Goal: Task Accomplishment & Management: Complete application form

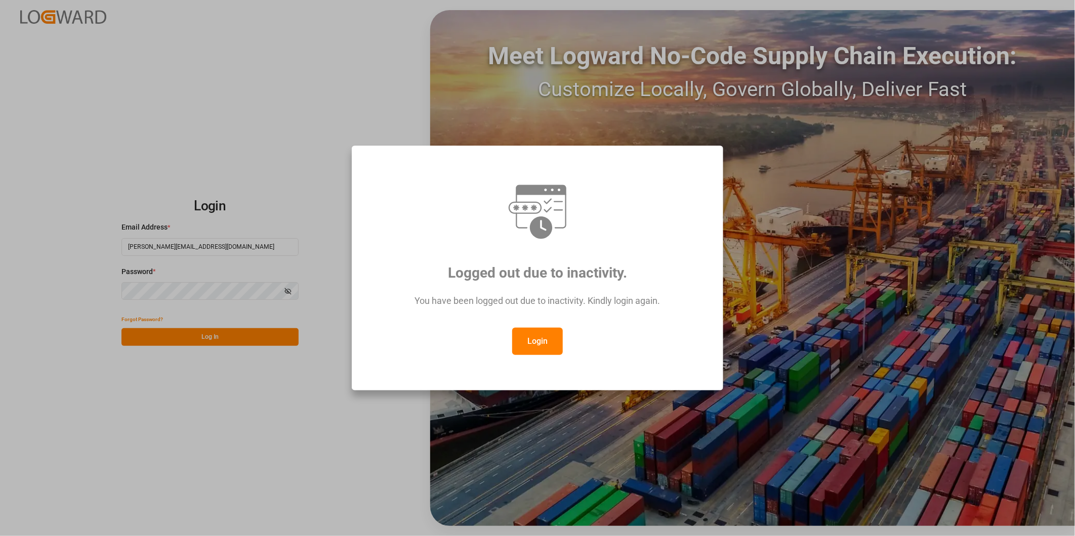
click at [538, 342] on button "Login" at bounding box center [537, 341] width 51 height 27
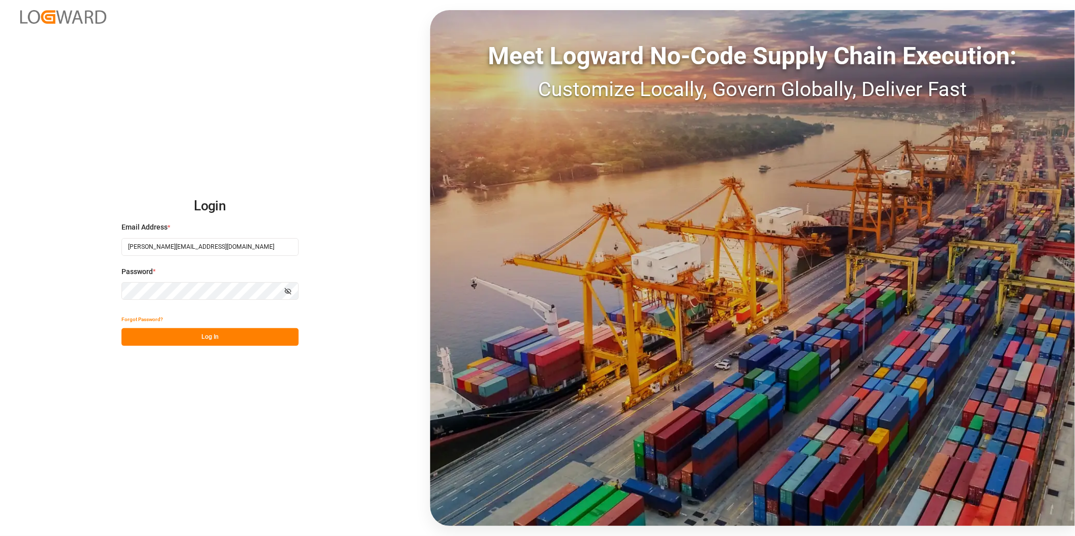
click at [263, 332] on button "Log In" at bounding box center [209, 337] width 177 height 18
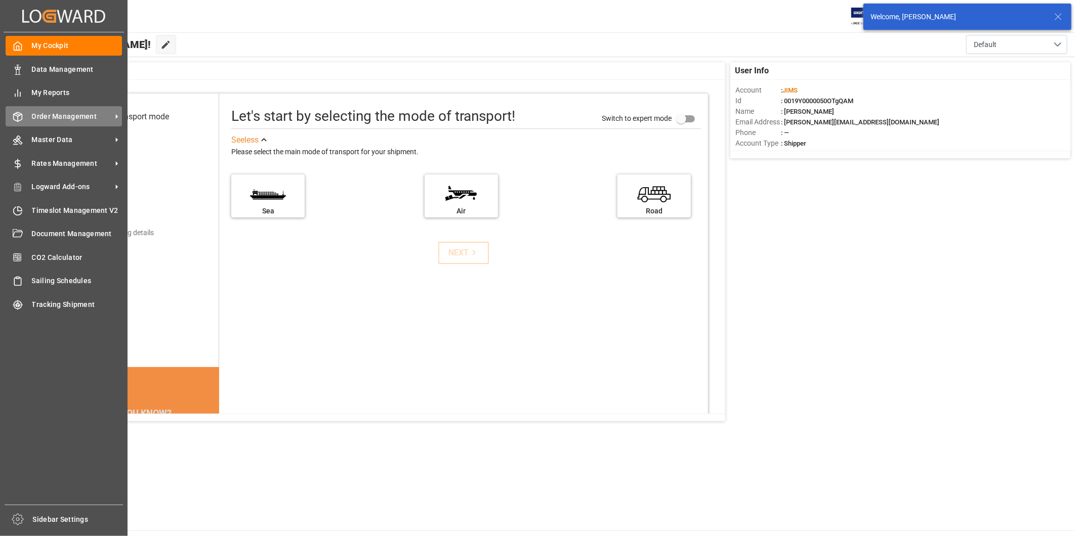
click at [97, 120] on span "Order Management" at bounding box center [72, 116] width 80 height 11
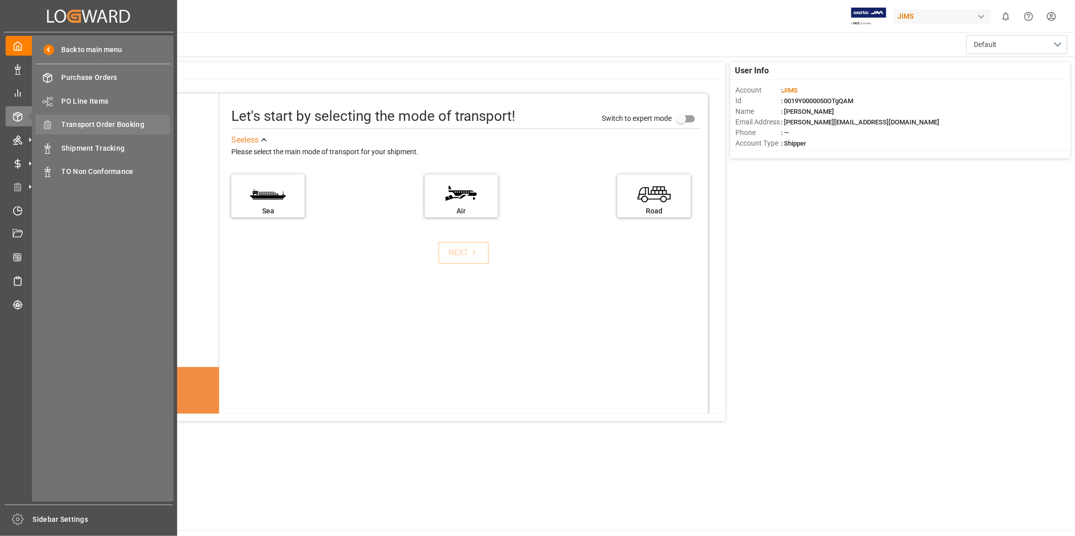
click at [149, 125] on span "Transport Order Booking" at bounding box center [116, 124] width 109 height 11
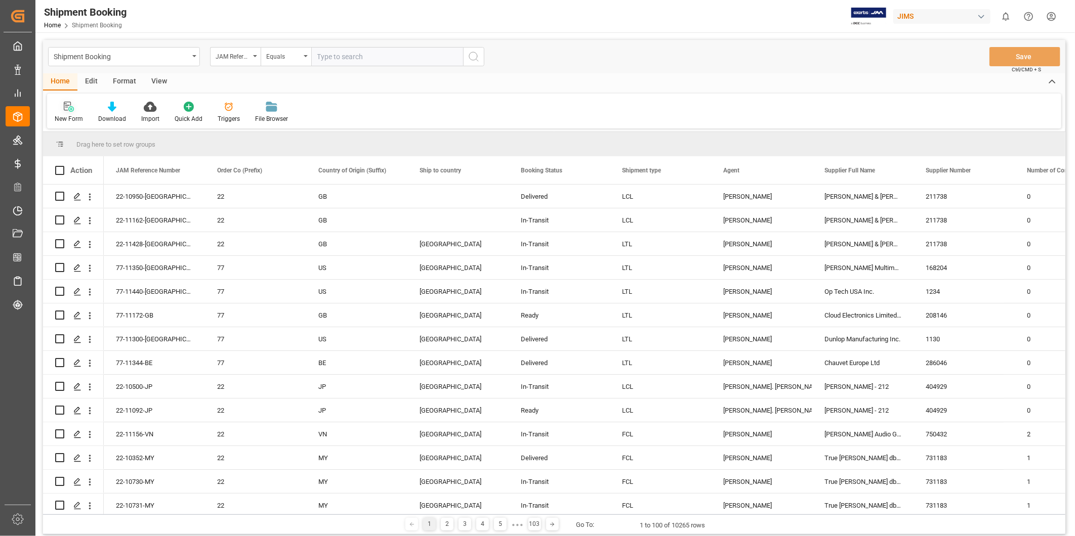
click at [71, 105] on icon at bounding box center [69, 107] width 10 height 10
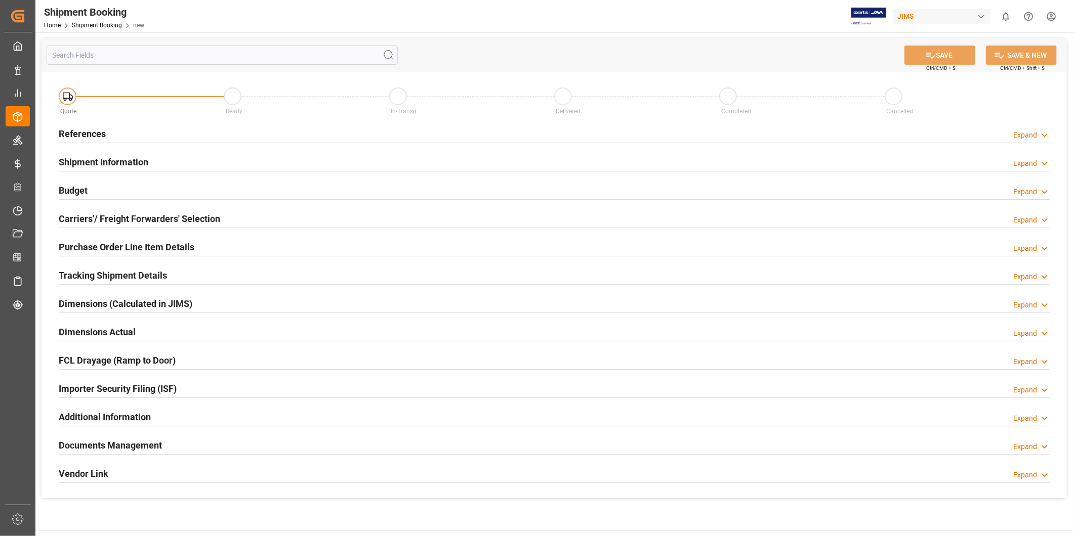
click at [1019, 138] on div "Expand" at bounding box center [1025, 135] width 24 height 11
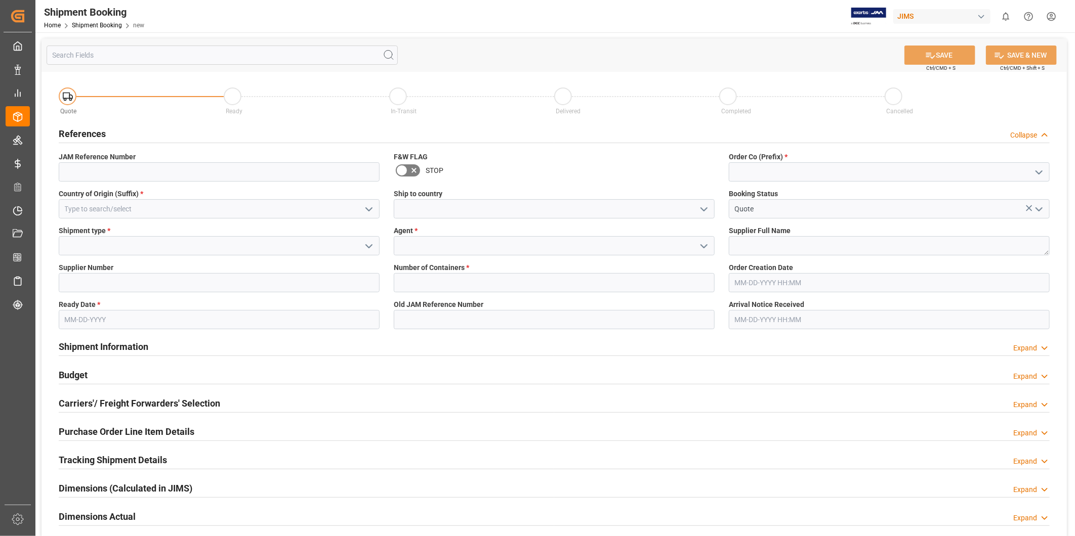
click at [1033, 169] on icon "open menu" at bounding box center [1039, 172] width 12 height 12
click at [1007, 193] on div "22" at bounding box center [889, 194] width 320 height 23
type input "22"
click at [338, 213] on input at bounding box center [219, 208] width 321 height 19
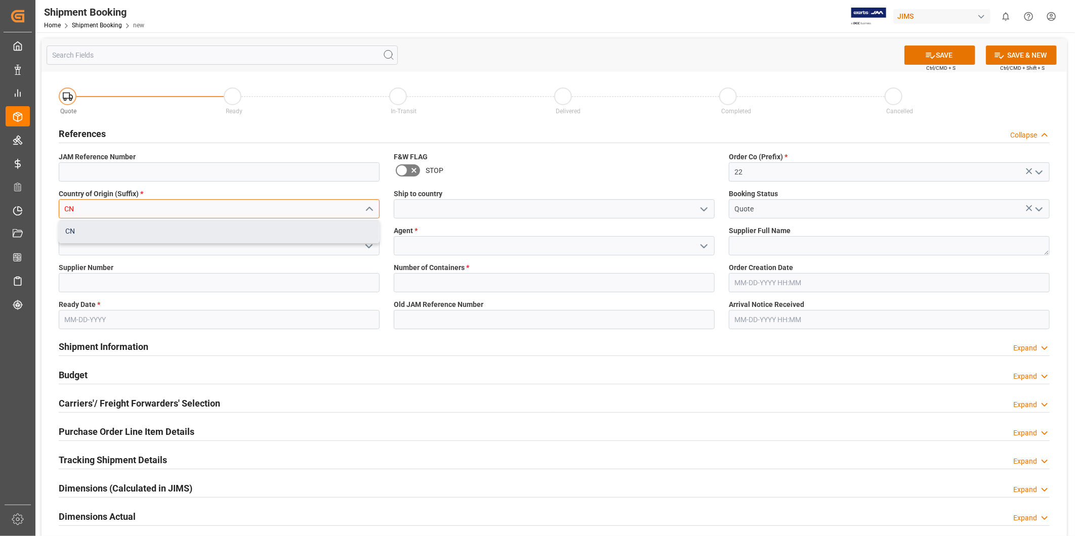
click at [330, 240] on div "CN" at bounding box center [219, 231] width 320 height 23
type input "CN"
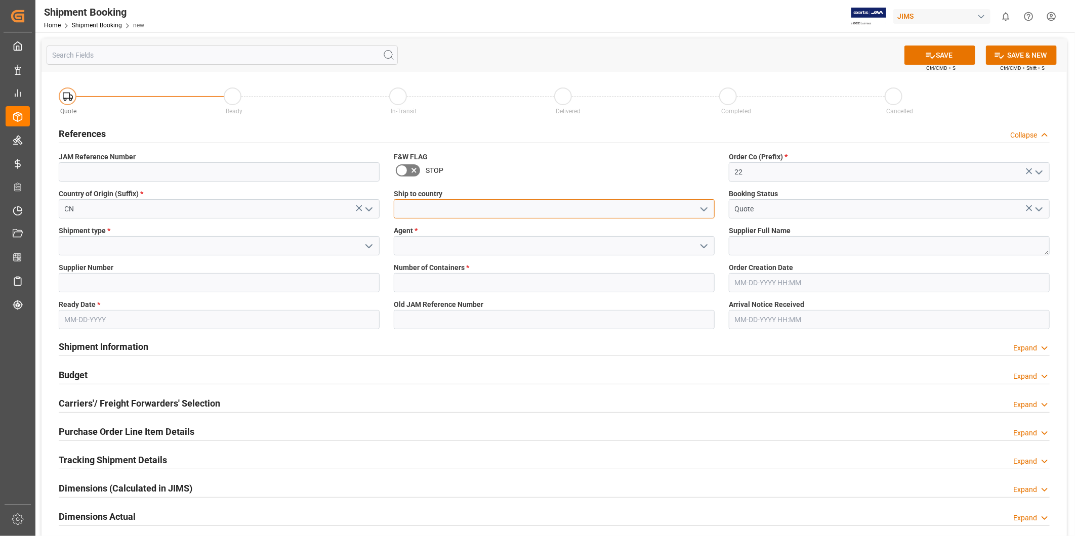
click at [710, 216] on input at bounding box center [554, 208] width 321 height 19
click at [699, 216] on button "open menu" at bounding box center [703, 209] width 15 height 16
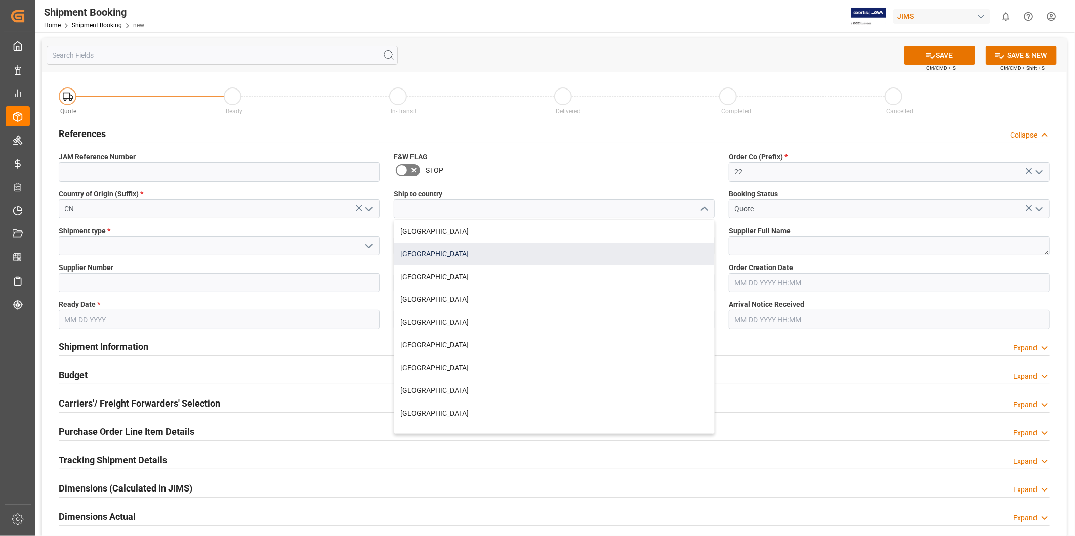
click at [684, 244] on div "United States" at bounding box center [554, 254] width 320 height 23
type input "United States"
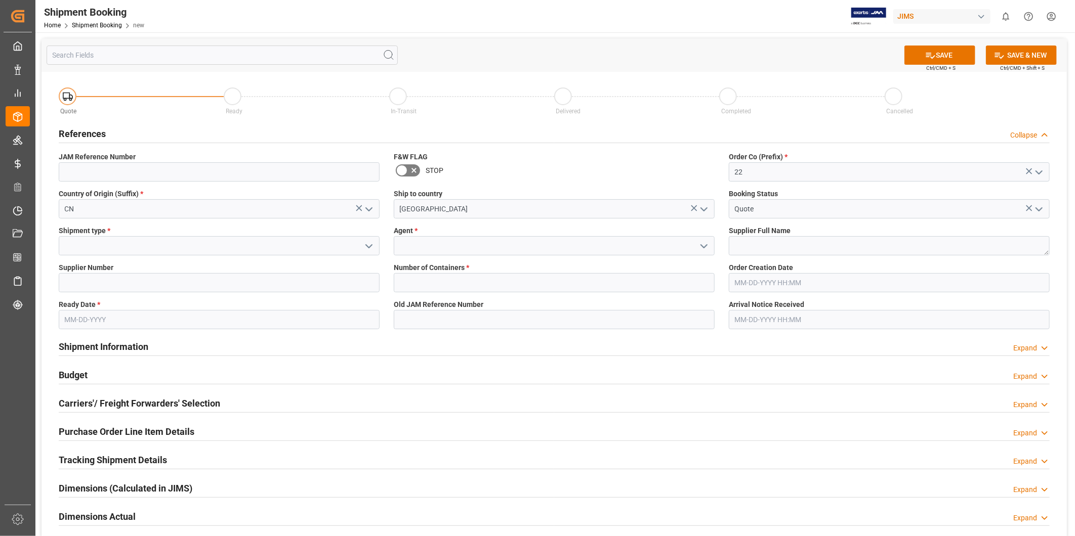
click at [368, 245] on icon "open menu" at bounding box center [369, 246] width 12 height 12
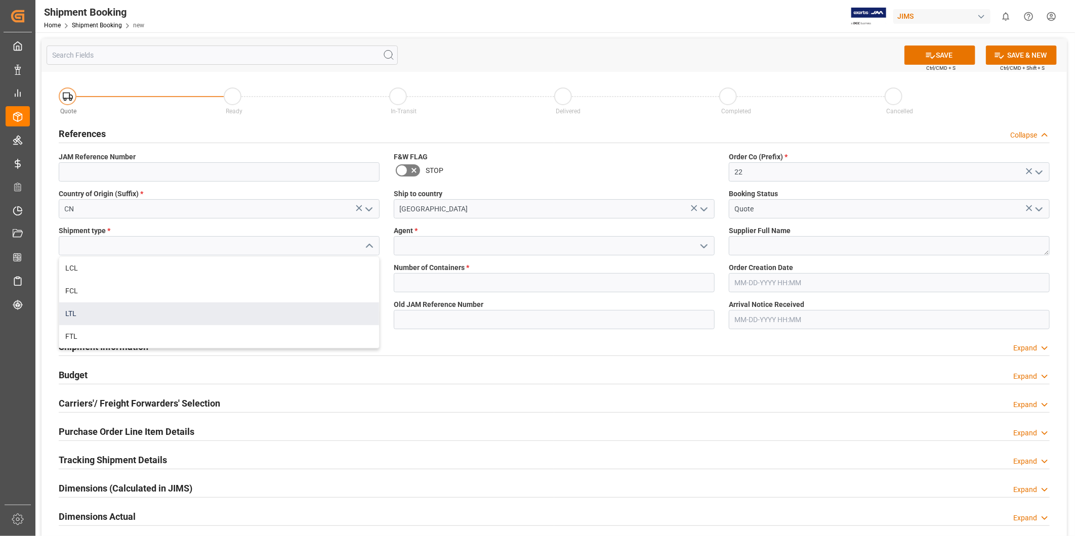
click at [333, 317] on div "LTL" at bounding box center [219, 314] width 320 height 23
type input "LTL"
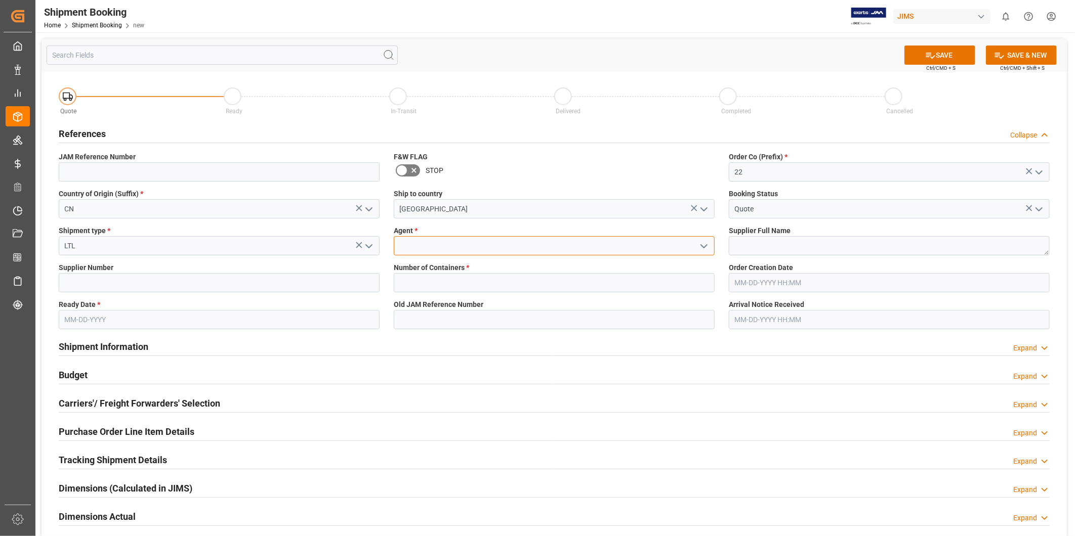
click at [499, 254] on input at bounding box center [554, 245] width 321 height 19
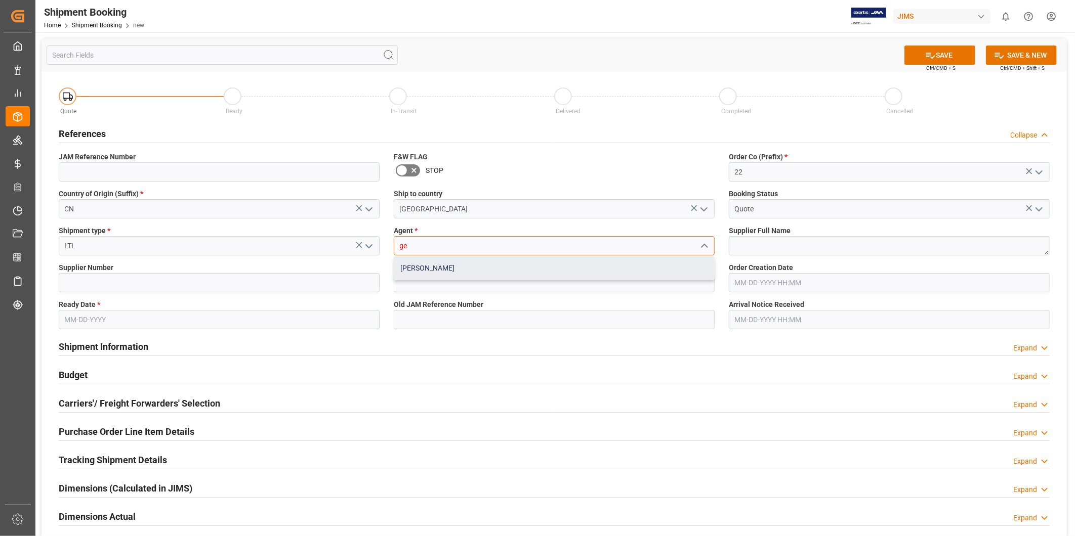
click at [504, 264] on div "George Vigo" at bounding box center [554, 268] width 320 height 23
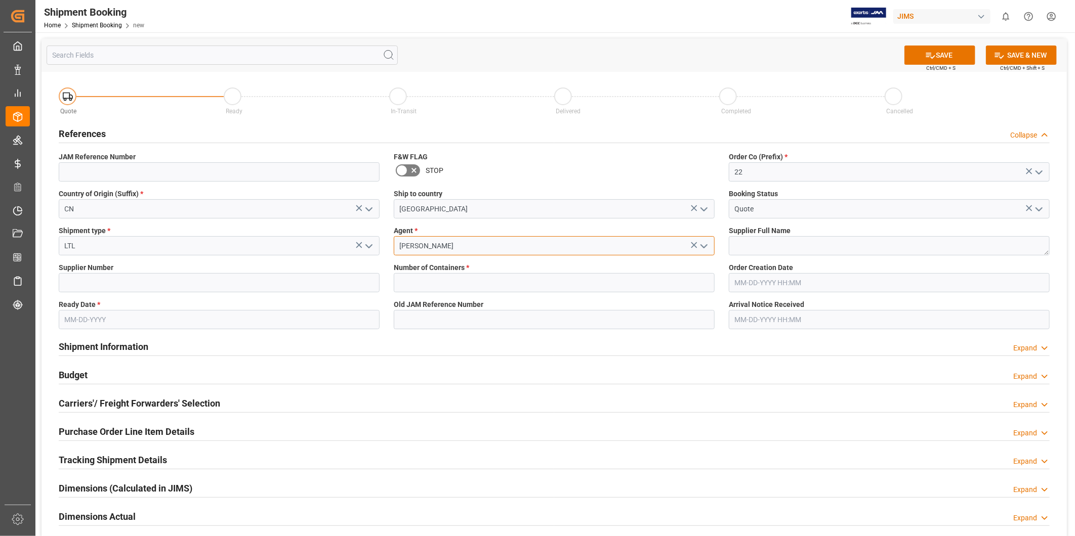
type input "George Vigo"
click at [745, 244] on textarea at bounding box center [889, 245] width 321 height 19
click at [763, 248] on textarea at bounding box center [889, 245] width 321 height 19
click at [736, 243] on textarea "EXCELSIOR" at bounding box center [889, 245] width 321 height 19
type textarea "EHP-EXCELSIOR"
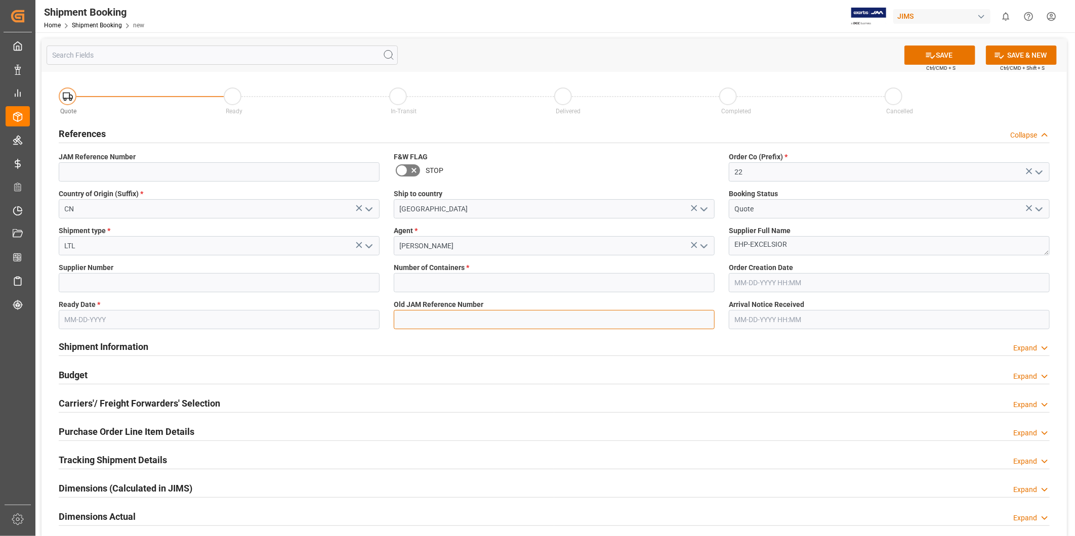
click at [477, 323] on input at bounding box center [554, 319] width 321 height 19
click at [470, 282] on input "text" at bounding box center [554, 282] width 321 height 19
type input "0"
click at [317, 256] on div "Shipment type * LTL" at bounding box center [219, 240] width 335 height 37
click at [960, 56] on button "SAVE" at bounding box center [939, 55] width 71 height 19
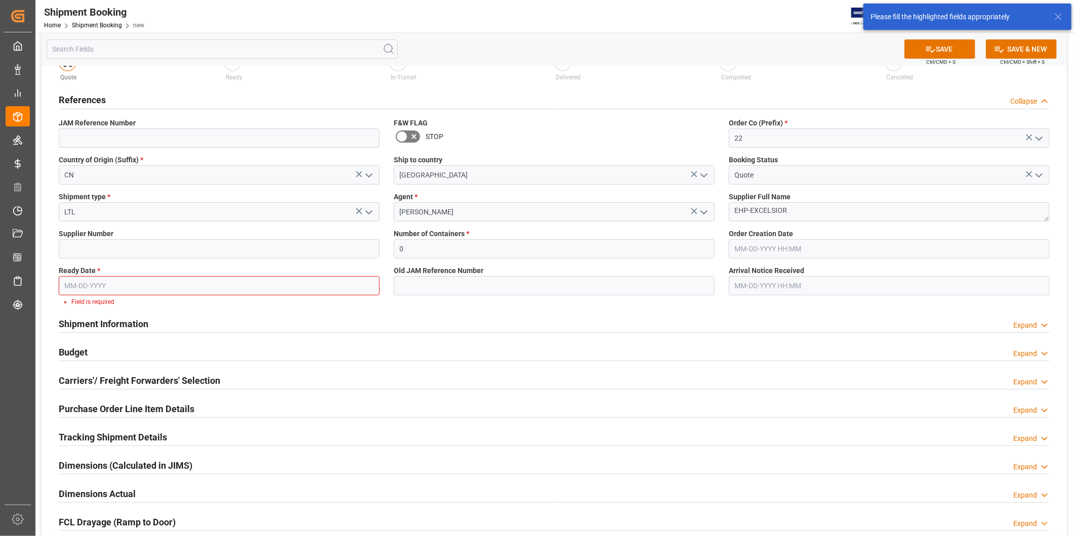
scroll to position [35, 0]
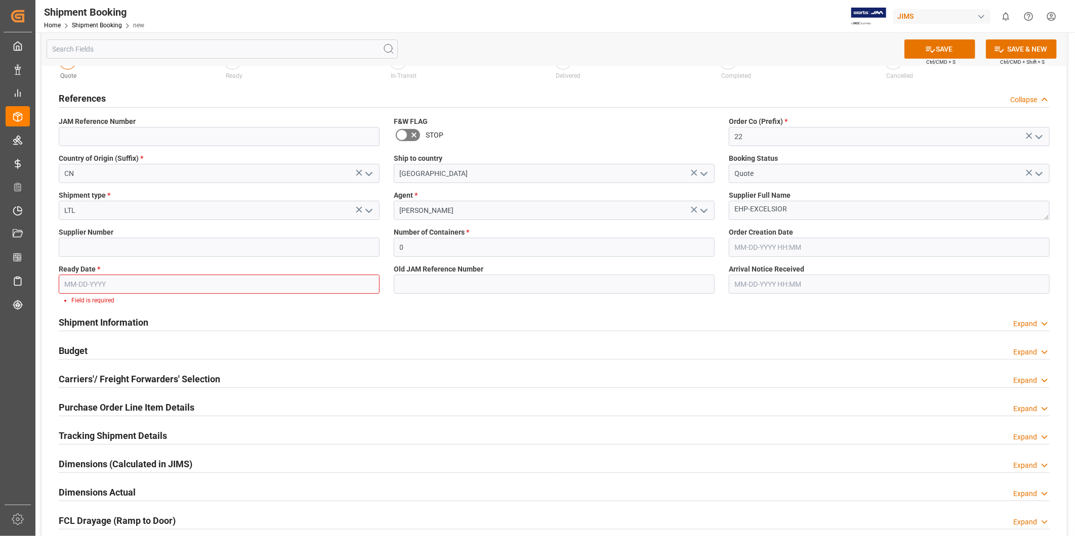
click at [103, 286] on input "text" at bounding box center [219, 284] width 321 height 19
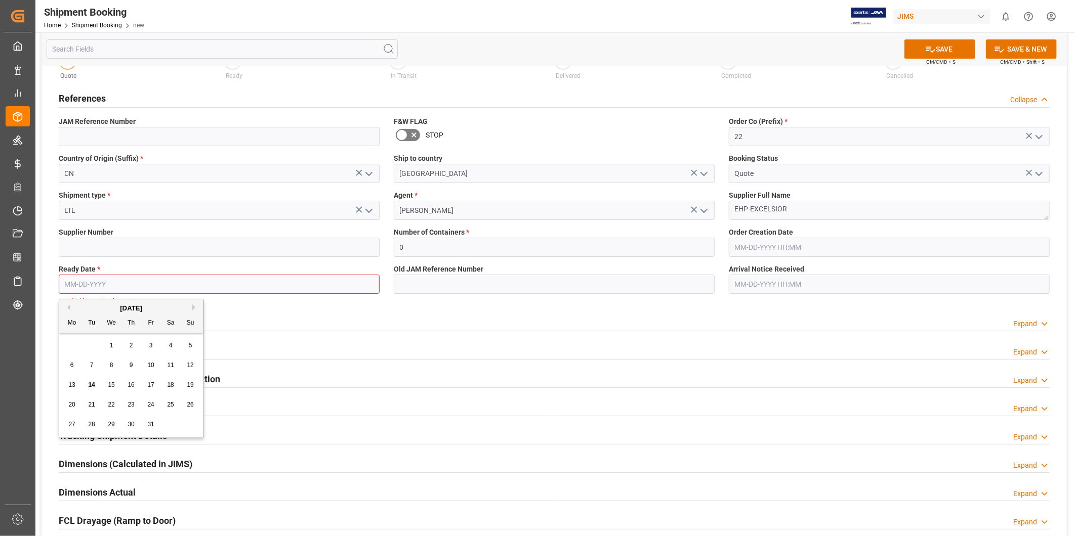
click at [96, 403] on div "21" at bounding box center [92, 405] width 13 height 12
type input "10-21-2025"
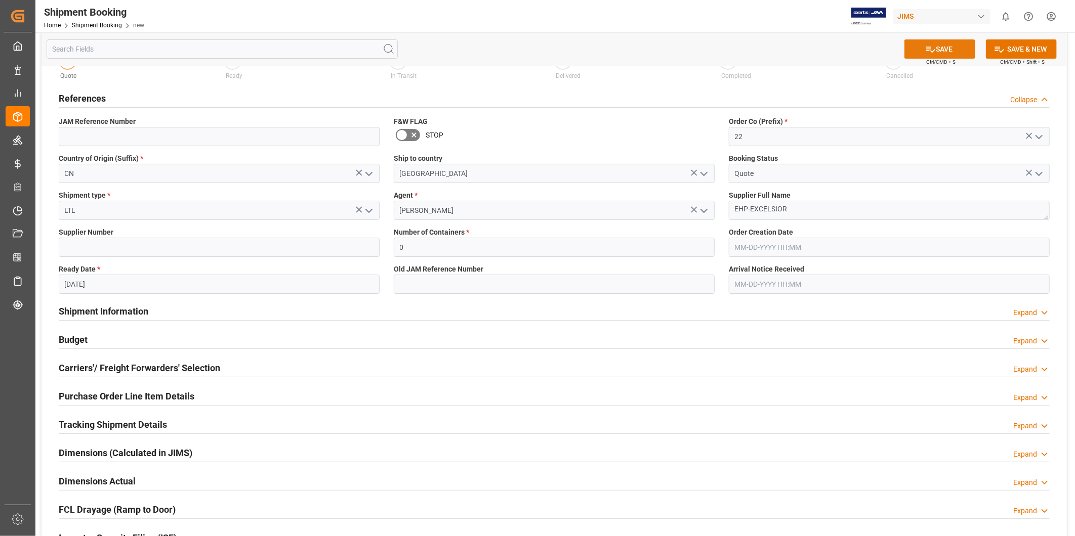
click at [959, 49] on button "SAVE" at bounding box center [939, 48] width 71 height 19
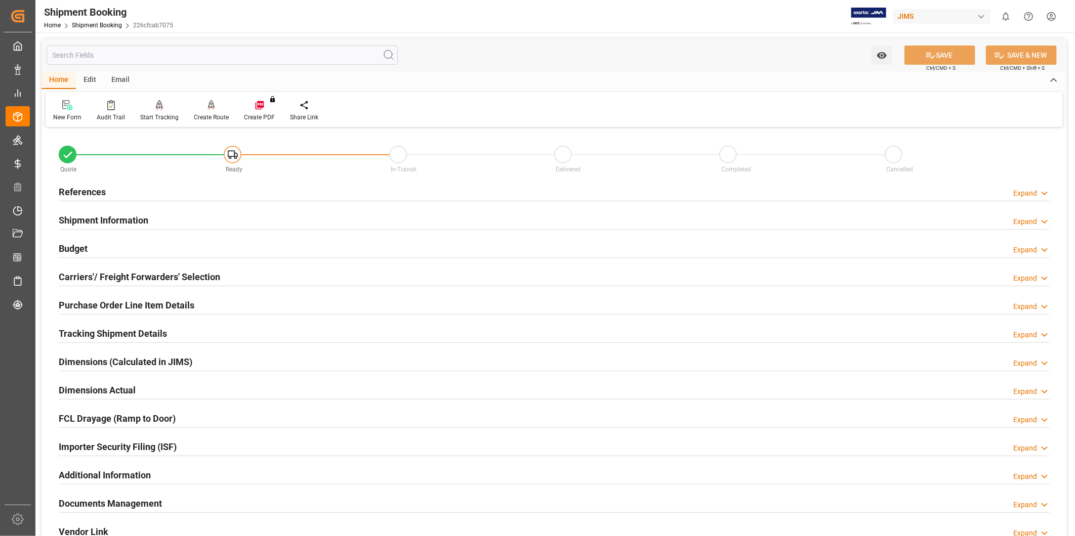
click at [171, 329] on div "Tracking Shipment Details Expand" at bounding box center [554, 332] width 991 height 19
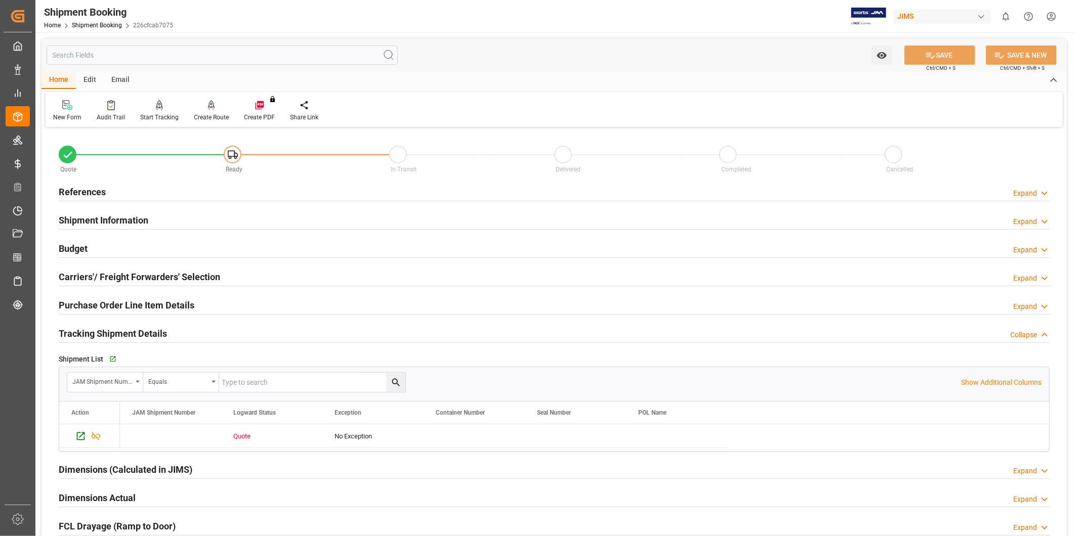
click at [171, 329] on div "Tracking Shipment Details Collapse" at bounding box center [554, 332] width 991 height 19
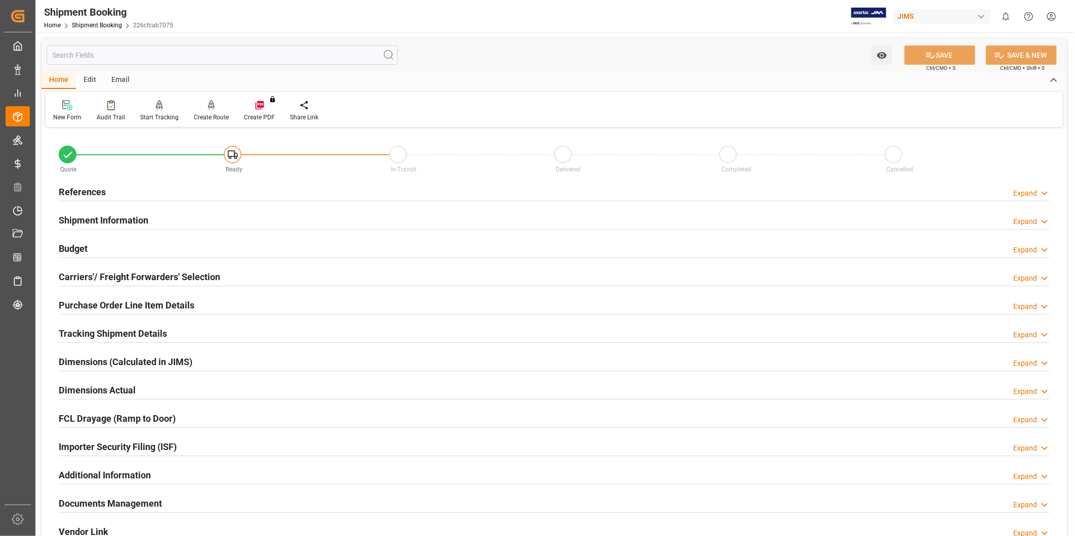
click at [180, 278] on h2 "Carriers'/ Freight Forwarders' Selection" at bounding box center [139, 277] width 161 height 14
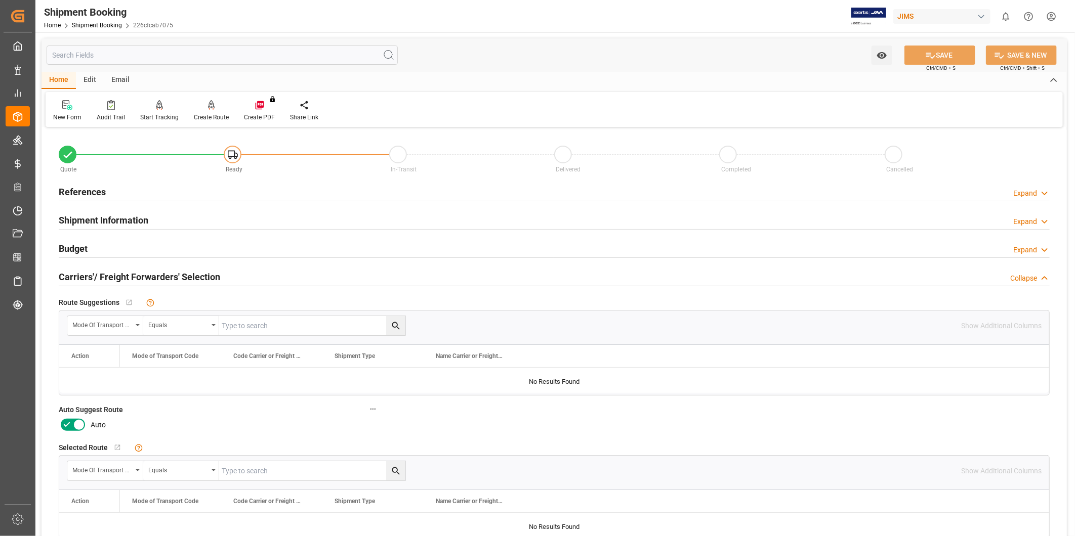
click at [81, 426] on icon at bounding box center [79, 425] width 12 height 12
click at [0, 0] on input "checkbox" at bounding box center [0, 0] width 0 height 0
click at [932, 56] on icon at bounding box center [930, 56] width 9 height 6
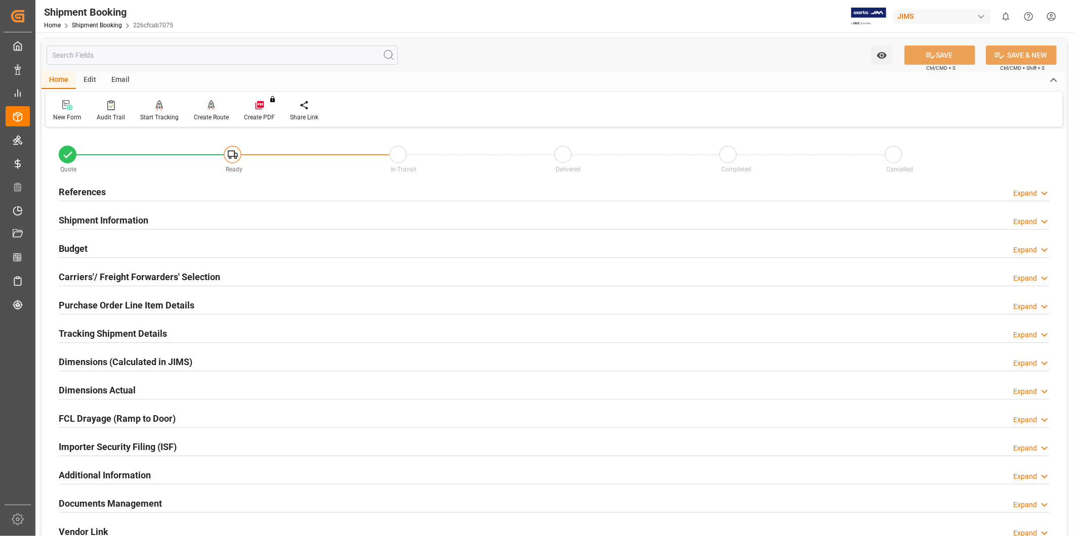
click at [212, 115] on div "Create Route" at bounding box center [211, 117] width 35 height 9
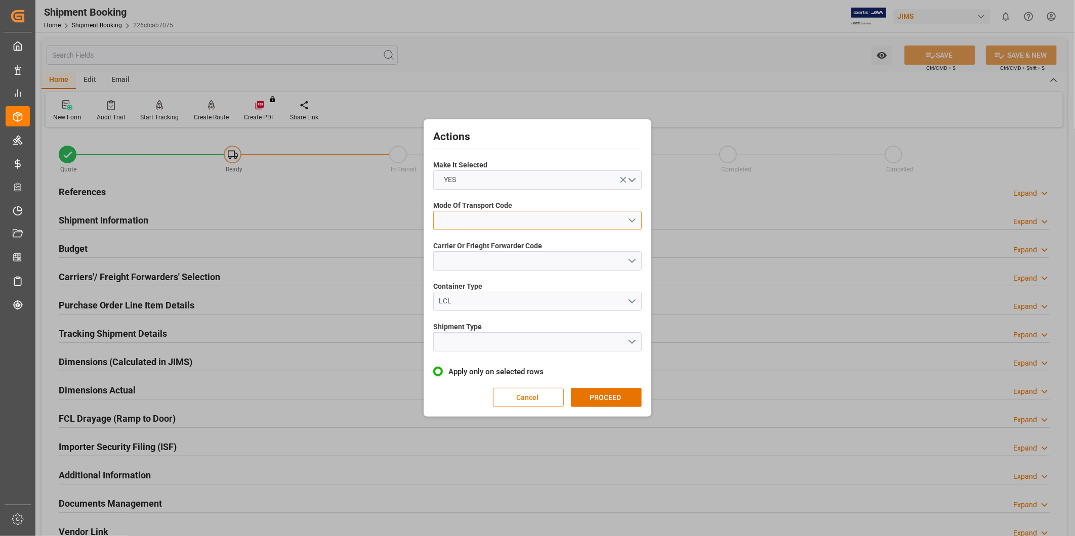
click at [578, 223] on button "open menu" at bounding box center [537, 220] width 208 height 19
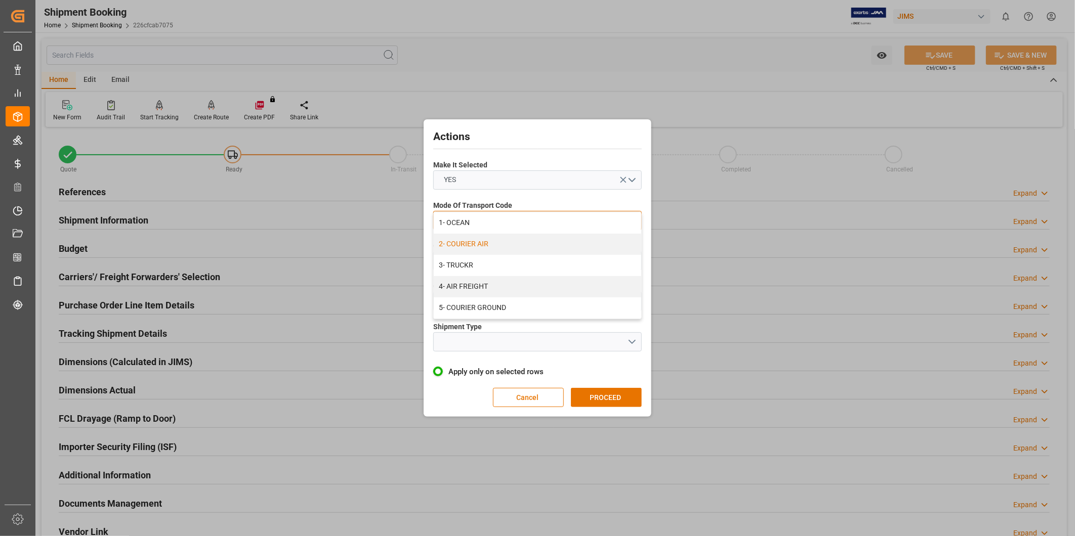
click at [570, 241] on div "2- COURIER AIR" at bounding box center [537, 244] width 207 height 21
click at [553, 257] on button "open menu" at bounding box center [537, 260] width 208 height 19
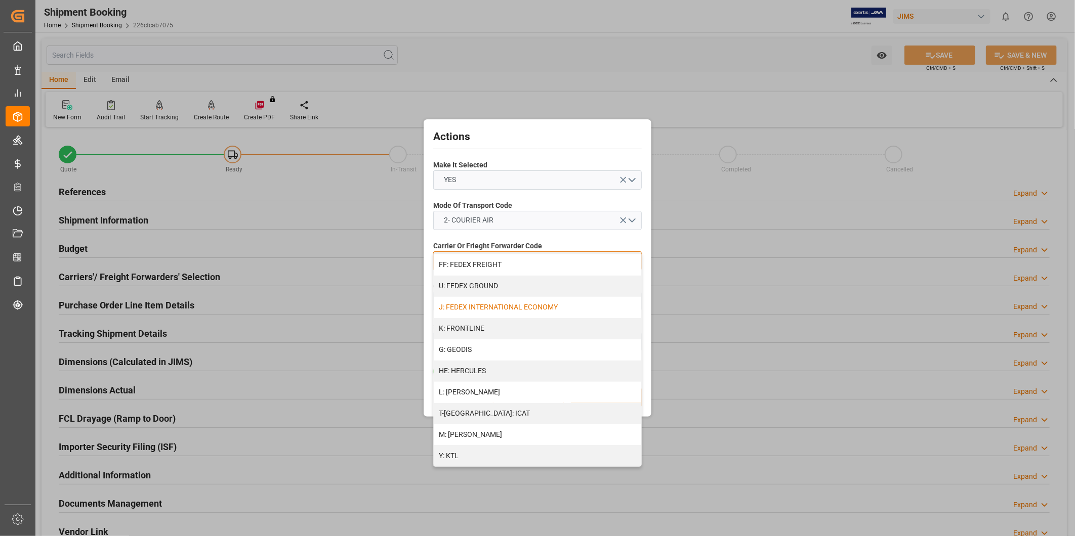
scroll to position [270, 0]
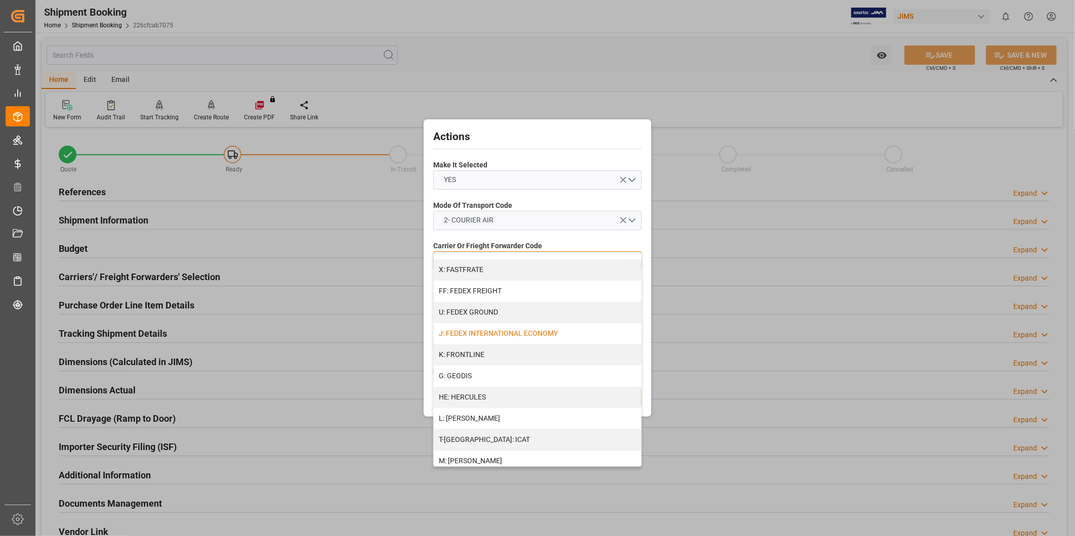
click at [552, 329] on div "J: FEDEX INTERNATIONAL ECONOMY" at bounding box center [537, 333] width 207 height 21
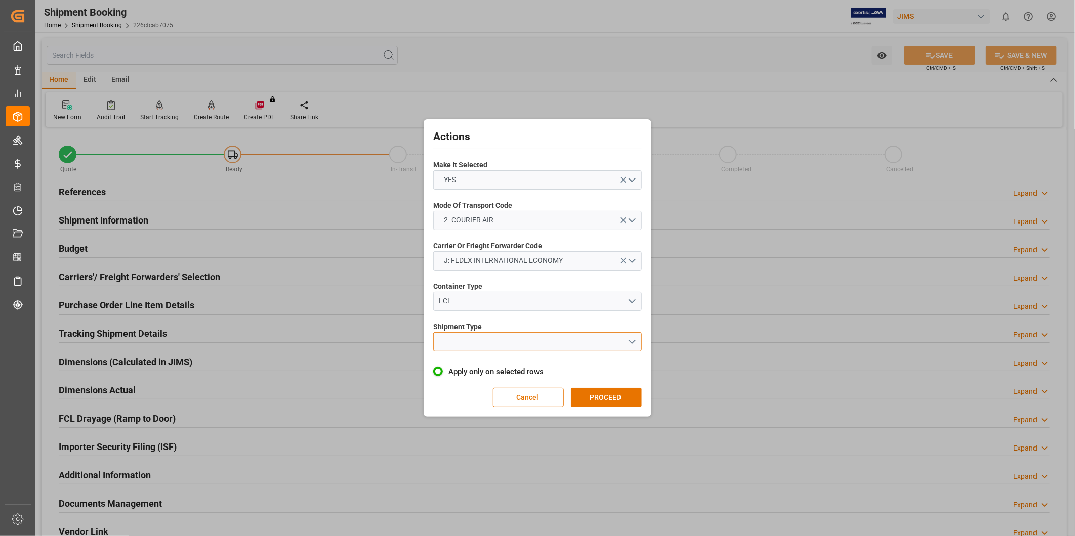
click at [559, 340] on button "open menu" at bounding box center [537, 341] width 208 height 19
click at [549, 340] on div "LTL" at bounding box center [537, 344] width 207 height 21
click at [600, 387] on div "Actions Make It Selected YES Mode Of Transport Code 2- COURIER AIR Carrier Or F…" at bounding box center [537, 268] width 223 height 292
click at [601, 392] on button "PROCEED" at bounding box center [606, 397] width 71 height 19
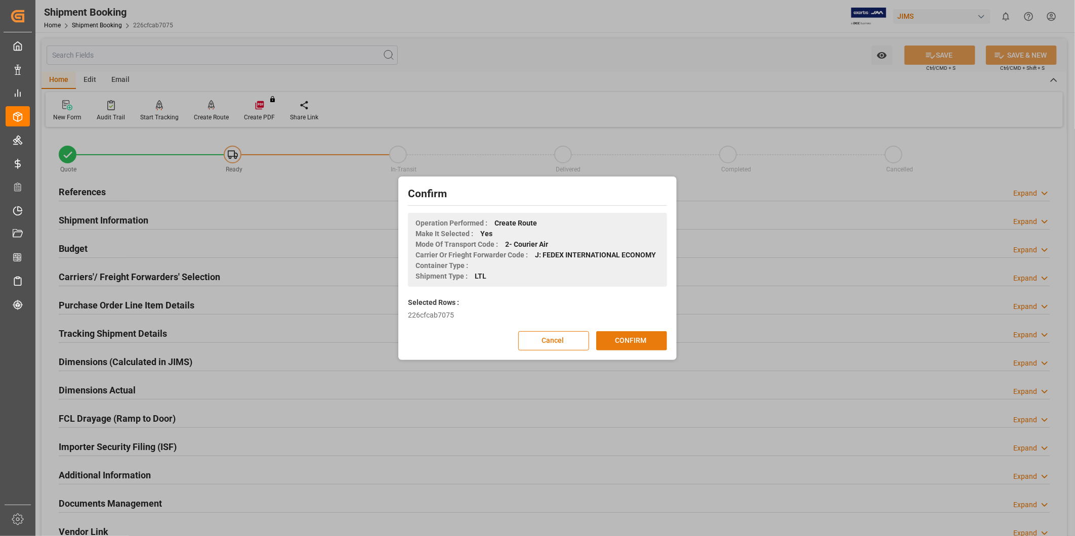
click at [613, 345] on button "CONFIRM" at bounding box center [631, 340] width 71 height 19
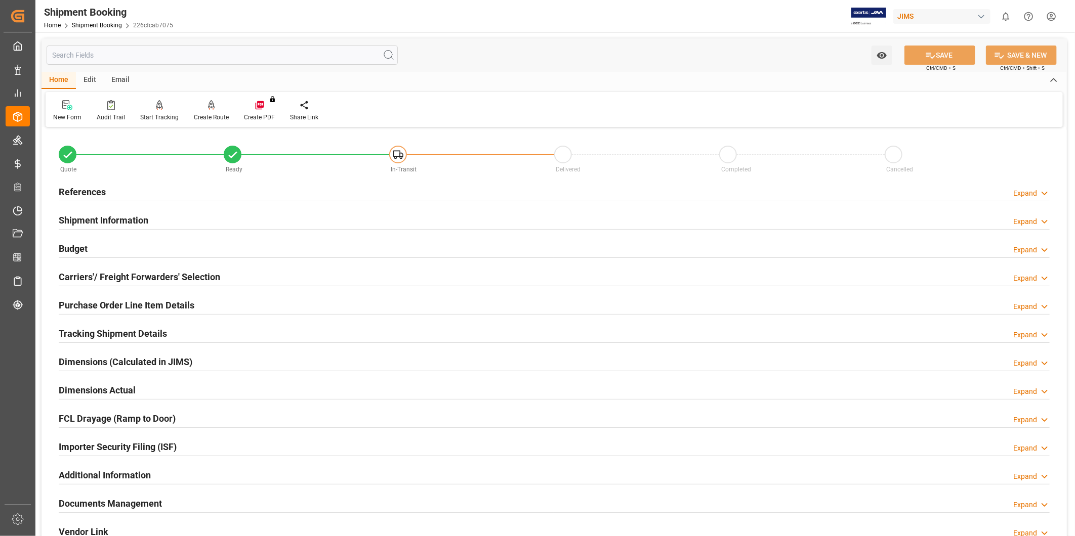
click at [142, 330] on h2 "Tracking Shipment Details" at bounding box center [113, 334] width 108 height 14
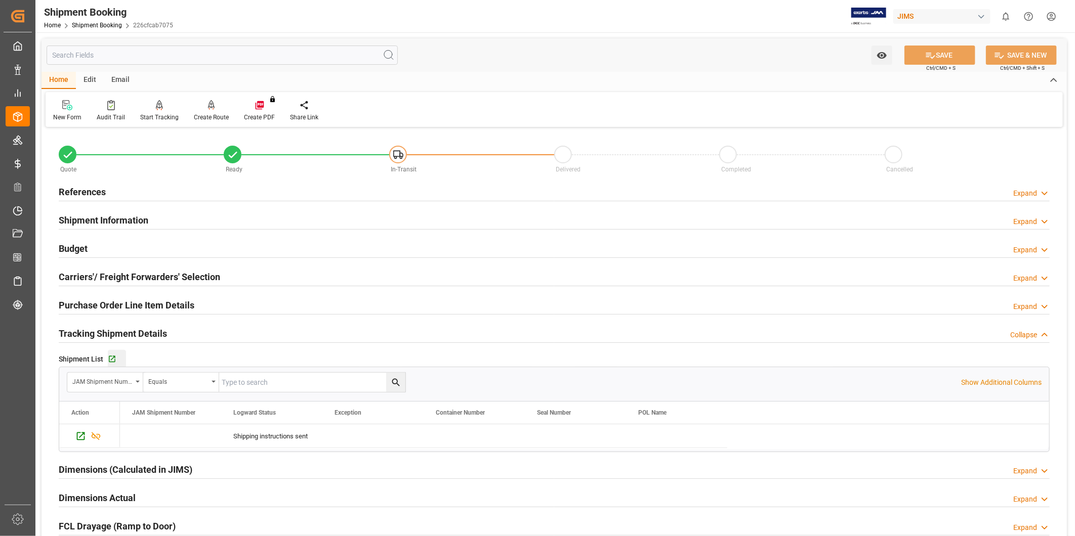
click at [119, 356] on div "Go to Shipment Tracking Grid" at bounding box center [117, 359] width 18 height 9
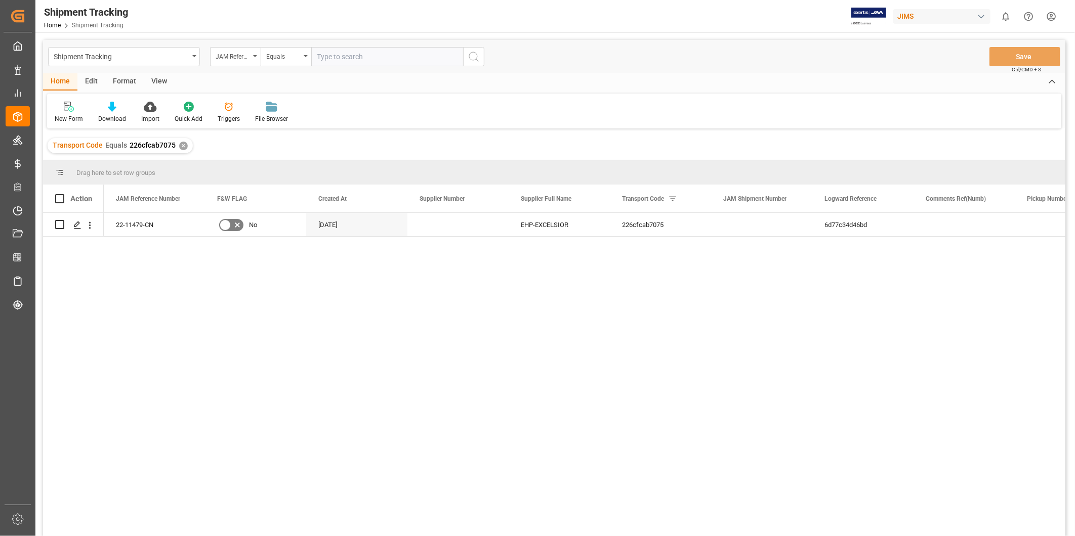
click at [160, 83] on div "View" at bounding box center [159, 81] width 31 height 17
click at [63, 117] on div "Default" at bounding box center [65, 118] width 20 height 9
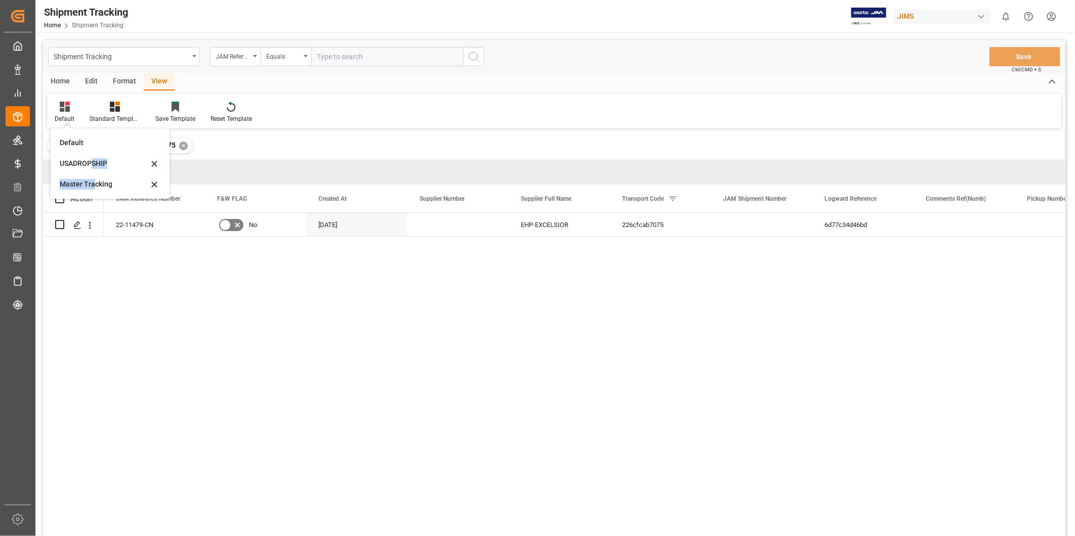
drag, startPoint x: 91, startPoint y: 168, endPoint x: 90, endPoint y: 189, distance: 21.3
click at [92, 190] on div "Default USADROPSHIP Master Tracking" at bounding box center [110, 164] width 111 height 62
click at [90, 189] on div "Action" at bounding box center [73, 199] width 61 height 28
click at [73, 109] on div at bounding box center [65, 106] width 20 height 11
click at [91, 181] on div "Master Tracking" at bounding box center [104, 184] width 89 height 11
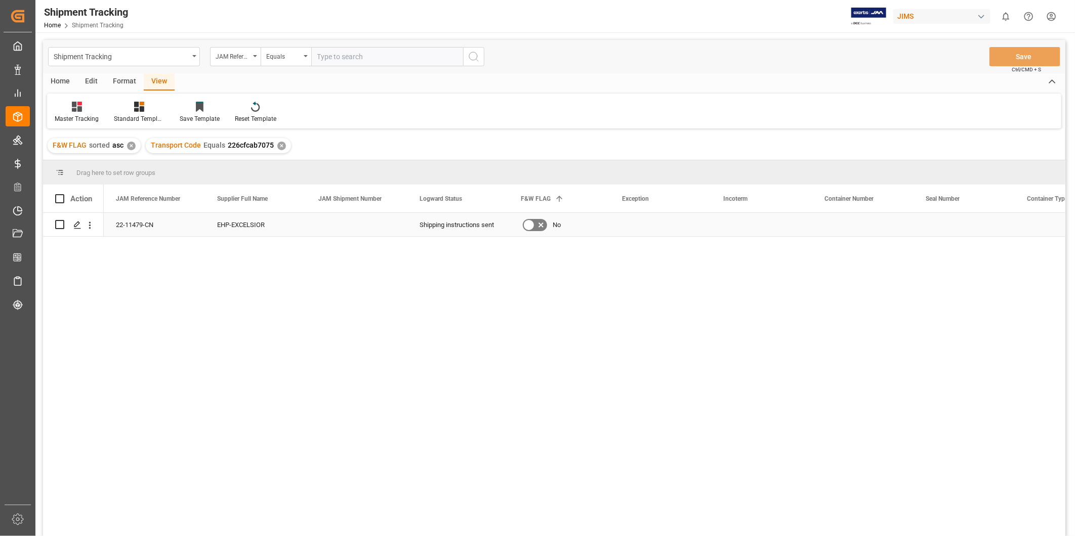
click at [390, 223] on div "Press SPACE to select this row." at bounding box center [356, 224] width 101 height 23
click at [641, 221] on div "Press SPACE to select this row." at bounding box center [660, 224] width 101 height 23
click at [673, 226] on div "Press SPACE to select this row." at bounding box center [660, 224] width 101 height 23
click at [694, 230] on icon "open menu" at bounding box center [692, 231] width 12 height 12
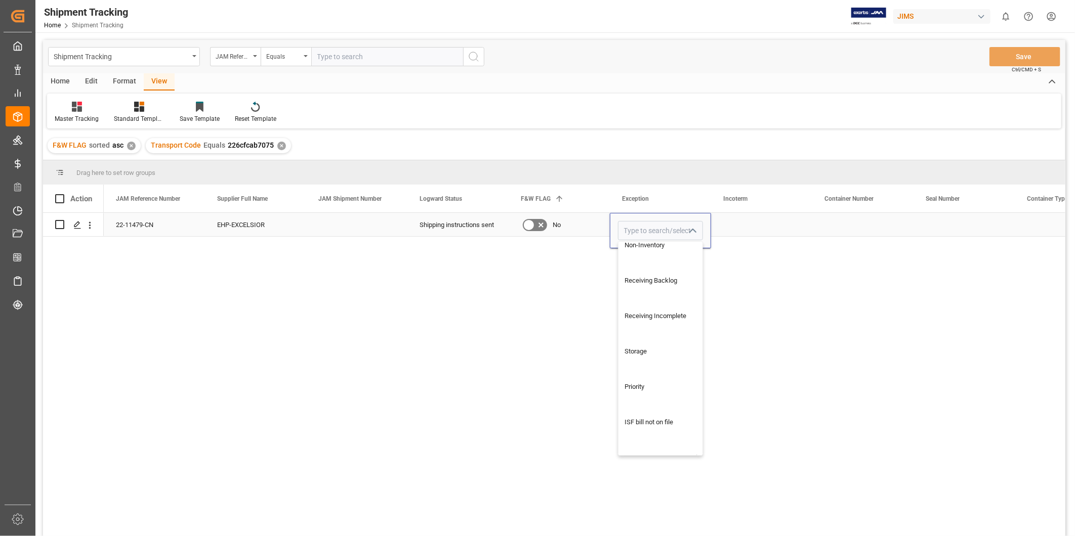
scroll to position [313, 0]
click at [675, 296] on div "Non-Inventory" at bounding box center [666, 300] width 97 height 35
type input "Non-Inventory"
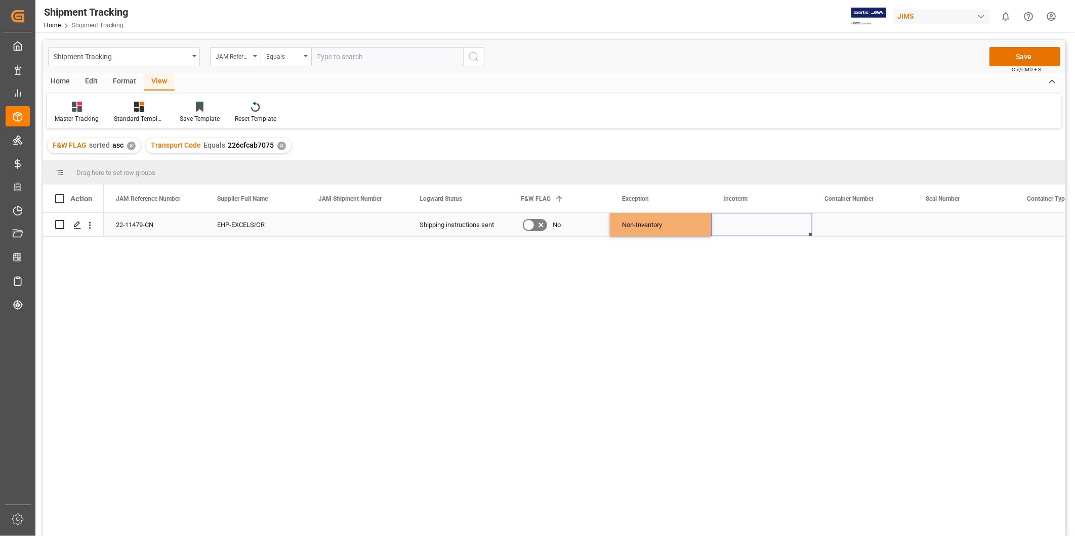
click at [759, 226] on div "Press SPACE to select this row." at bounding box center [761, 224] width 101 height 23
click at [1029, 60] on button "Save" at bounding box center [1024, 56] width 71 height 19
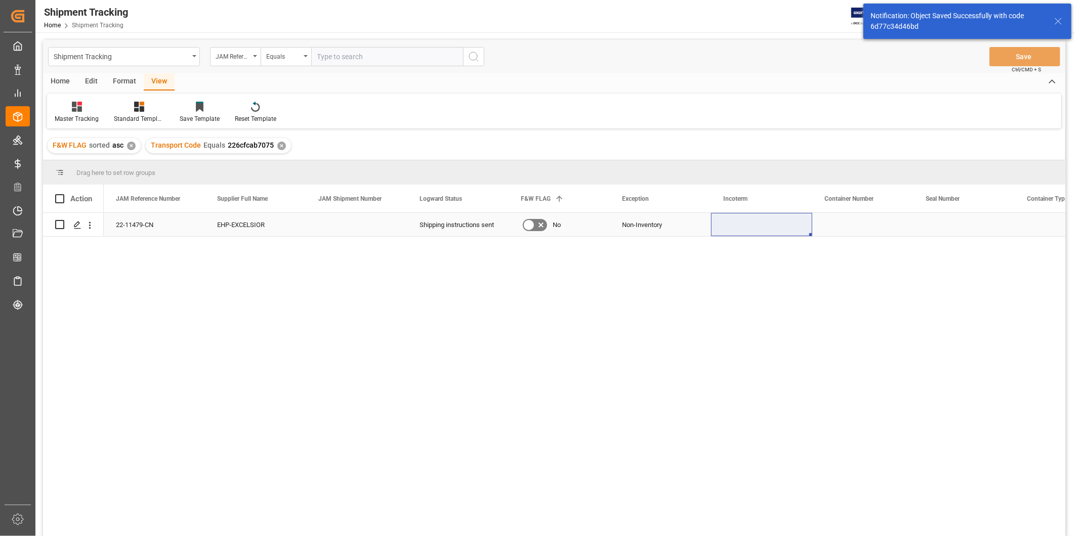
click at [151, 231] on div "22-11479-CN" at bounding box center [154, 224] width 101 height 23
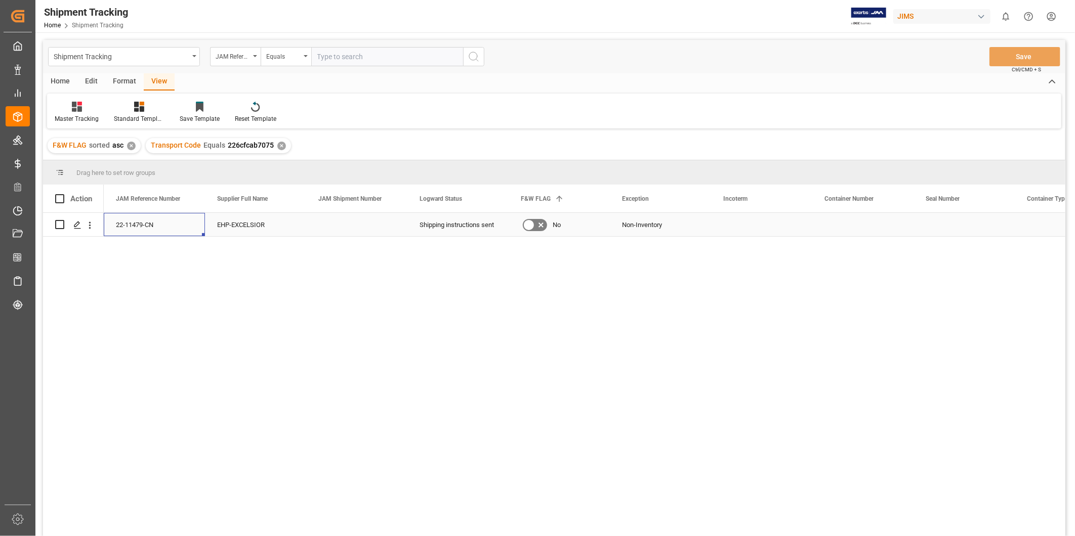
click at [258, 224] on div "EHP-EXCELSIOR" at bounding box center [255, 224] width 101 height 23
